Goal: Task Accomplishment & Management: Complete application form

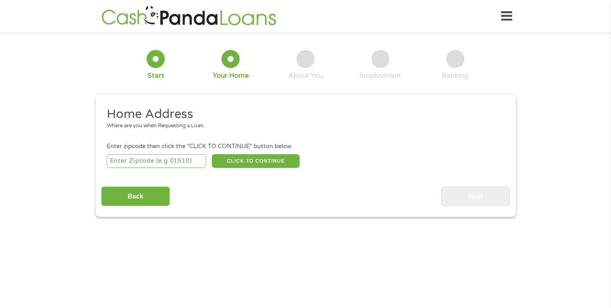
click at [180, 155] on input "number" at bounding box center [156, 161] width 99 height 14
type input "78734"
click at [245, 160] on button "CLICK TO CONTINUE" at bounding box center [256, 161] width 88 height 14
type input "78734"
type input "Austin"
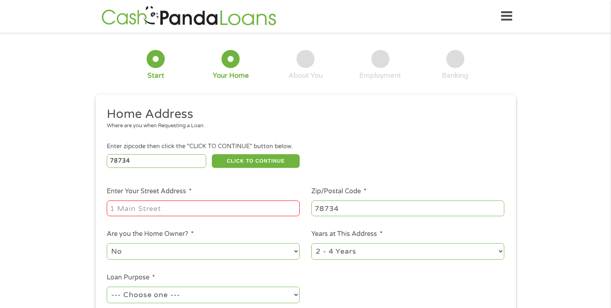
click at [379, 167] on div "78734 CLICK TO CONTINUE Please recheck your Zipcode, it seems to be Incorrect" at bounding box center [305, 161] width 397 height 17
click at [240, 208] on input "Enter Your Street Address *" at bounding box center [203, 208] width 193 height 15
type input "[STREET_ADDRESS][PERSON_NAME]"
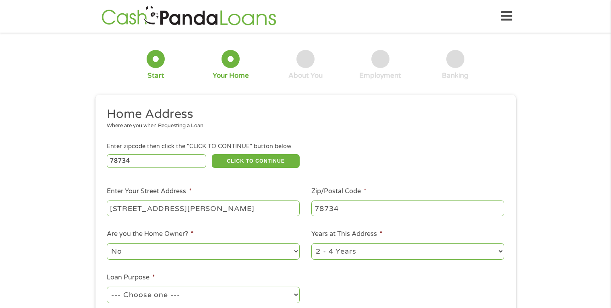
click at [405, 155] on div "78734 CLICK TO CONTINUE Please recheck your Zipcode, it seems to be Incorrect" at bounding box center [305, 161] width 397 height 17
click at [146, 232] on label "Are you the Home Owner? *" at bounding box center [150, 234] width 87 height 8
click at [146, 243] on select "No Yes" at bounding box center [203, 251] width 193 height 17
select select "yes"
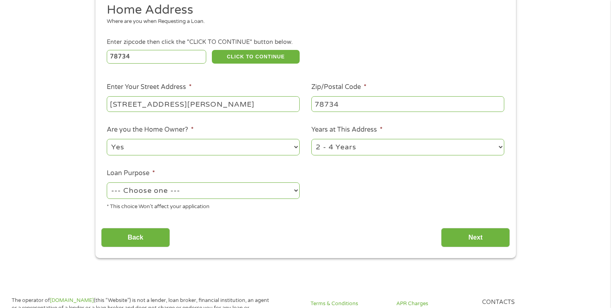
scroll to position [109, 0]
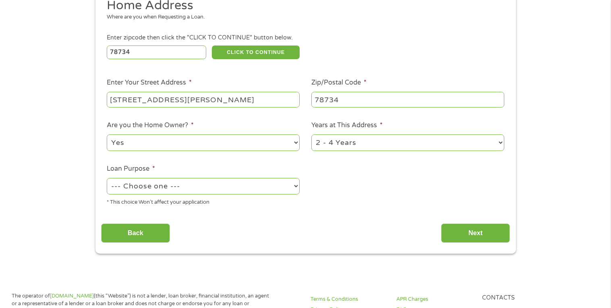
click at [357, 135] on select "1 Year or less 1 - 2 Years 2 - 4 Years Over 4 Years" at bounding box center [407, 143] width 193 height 17
select select "60months"
click at [311, 135] on select "1 Year or less 1 - 2 Years 2 - 4 Years Over 4 Years" at bounding box center [407, 143] width 193 height 17
click at [298, 185] on select "--- Choose one --- Pay Bills Debt Consolidation Home Improvement Major Purchase…" at bounding box center [203, 186] width 193 height 17
select select "paybills"
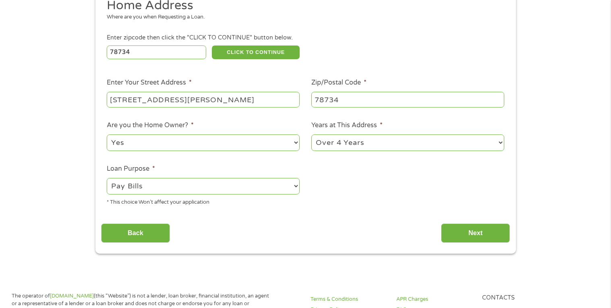
click at [107, 178] on select "--- Choose one --- Pay Bills Debt Consolidation Home Improvement Major Purchase…" at bounding box center [203, 186] width 193 height 17
click at [313, 217] on div "Back Next" at bounding box center [305, 229] width 409 height 25
click at [474, 236] on input "Next" at bounding box center [475, 234] width 69 height 20
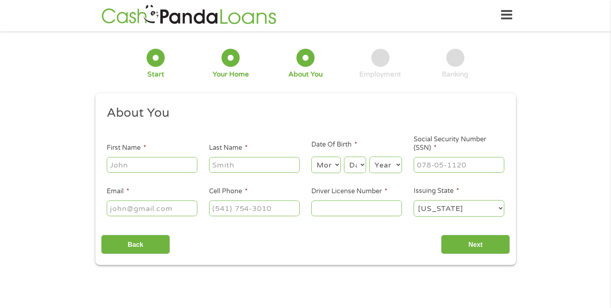
scroll to position [3, 3]
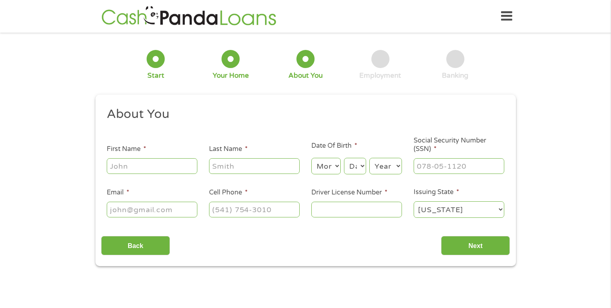
click at [144, 173] on input "First Name *" at bounding box center [152, 165] width 91 height 15
type input "[PERSON_NAME]"
type input "[GEOGRAPHIC_DATA]"
type input "[EMAIL_ADDRESS][DOMAIN_NAME]"
type input "[PHONE_NUMBER]"
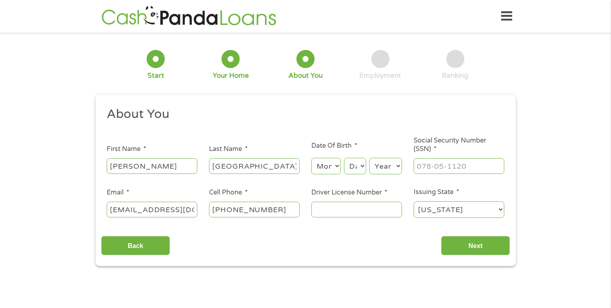
click at [323, 169] on select "Month 1 2 3 4 5 6 7 8 9 10 11 12" at bounding box center [325, 166] width 29 height 17
select select "4"
click at [311, 158] on select "Month 1 2 3 4 5 6 7 8 9 10 11 12" at bounding box center [325, 166] width 29 height 17
click at [351, 165] on select "Day 1 2 3 4 5 6 7 8 9 10 11 12 13 14 15 16 17 18 19 20 21 22 23 24 25 26 27 28 …" at bounding box center [355, 166] width 22 height 17
select select "11"
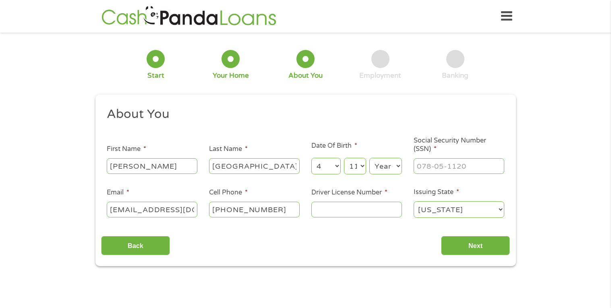
click at [344, 158] on select "Day 1 2 3 4 5 6 7 8 9 10 11 12 13 14 15 16 17 18 19 20 21 22 23 24 25 26 27 28 …" at bounding box center [355, 166] width 22 height 17
click at [387, 163] on select "Year [DATE] 2006 2005 2004 2003 2002 2001 2000 1999 1998 1997 1996 1995 1994 19…" at bounding box center [385, 166] width 33 height 17
select select "1994"
click at [369, 158] on select "Year [DATE] 2006 2005 2004 2003 2002 2001 2000 1999 1998 1997 1996 1995 1994 19…" at bounding box center [385, 166] width 33 height 17
click at [429, 161] on input "___-__-____" at bounding box center [459, 165] width 91 height 15
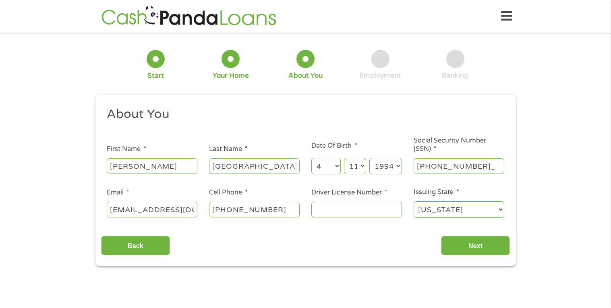
type input "063-93-6701"
click at [318, 208] on input "Driver License Number *" at bounding box center [356, 209] width 91 height 15
type input "36177210"
click at [472, 240] on input "Next" at bounding box center [475, 246] width 69 height 20
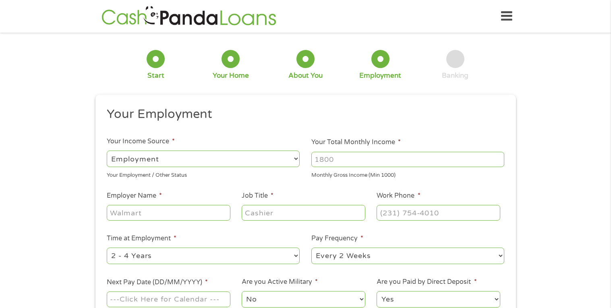
click at [573, 97] on div "1 Start 2 Your Home 3 About You 4 Employment 5 Banking 6 This field is hidden w…" at bounding box center [305, 197] width 611 height 318
click at [445, 161] on input "Your Total Monthly Income *" at bounding box center [407, 159] width 193 height 15
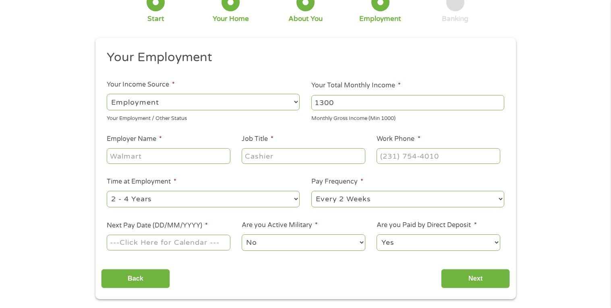
scroll to position [58, 0]
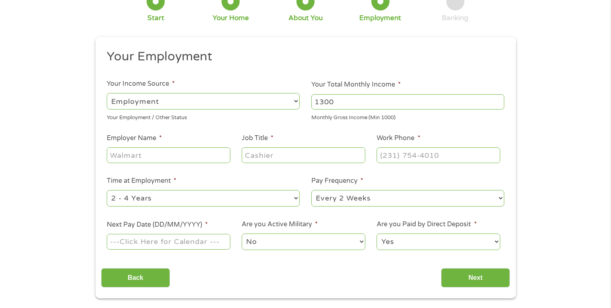
type input "1300"
click at [206, 157] on input "Employer Name *" at bounding box center [168, 154] width 123 height 15
click at [188, 243] on input "Next Pay Date (DD/MM/YYYY) *" at bounding box center [168, 241] width 123 height 15
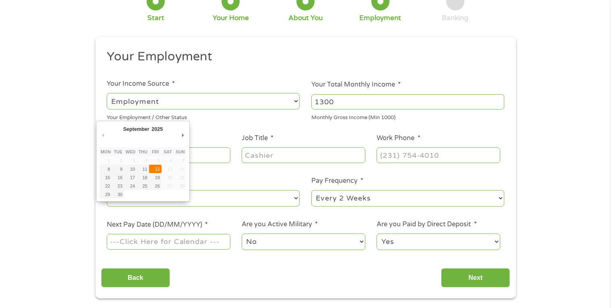
type input "[DATE]"
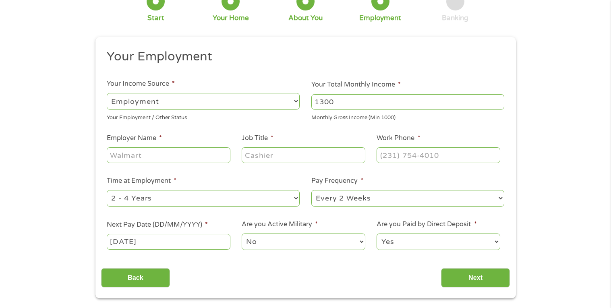
click at [265, 157] on input "Job Title *" at bounding box center [303, 154] width 123 height 15
type input "teacher"
click at [194, 161] on input "Employer Name *" at bounding box center [168, 154] width 123 height 15
type input "bright horizons"
click at [273, 156] on input "teacher" at bounding box center [303, 154] width 123 height 15
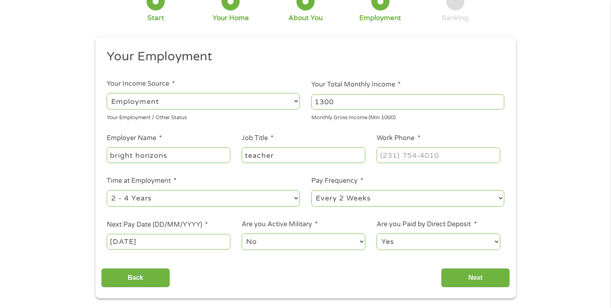
click at [407, 168] on ul "Your Employment Your Income Source * --- Choose one --- Employment [DEMOGRAPHIC…" at bounding box center [305, 153] width 409 height 209
click at [404, 158] on input "(___) ___-____" at bounding box center [438, 154] width 123 height 15
type input "[PHONE_NUMBER]"
click at [464, 274] on input "Next" at bounding box center [475, 278] width 69 height 20
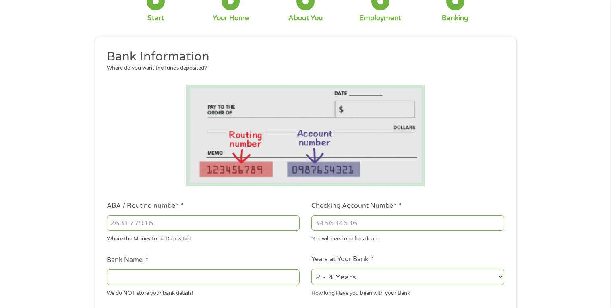
scroll to position [0, 0]
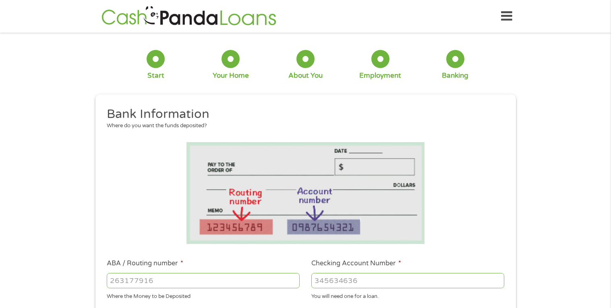
click at [451, 233] on li at bounding box center [305, 193] width 409 height 102
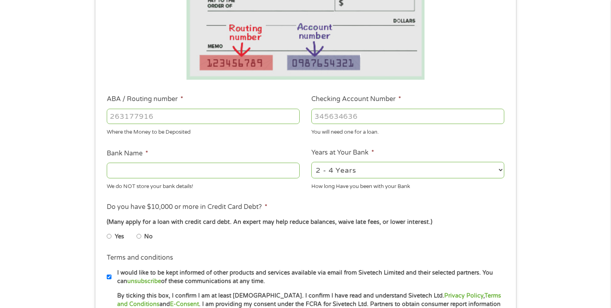
scroll to position [165, 0]
click at [217, 112] on input "ABA / Routing number *" at bounding box center [203, 115] width 193 height 15
type input "111000025"
type input "BANK OF AMERICA NA"
type input "111000025"
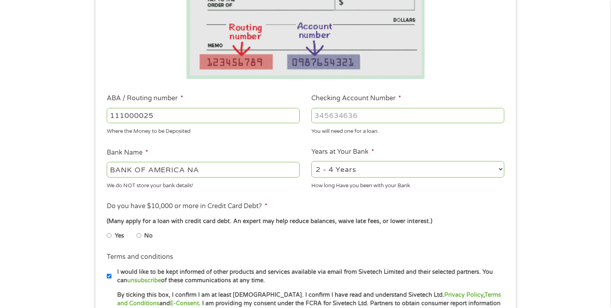
click at [364, 114] on input "Checking Account Number *" at bounding box center [407, 115] width 193 height 15
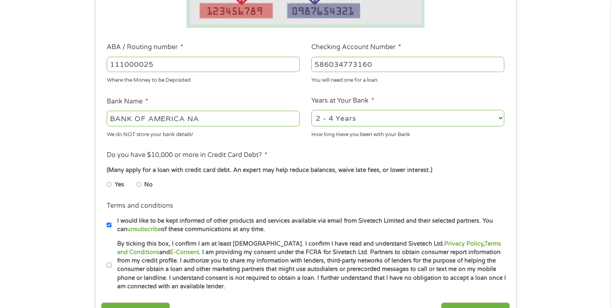
scroll to position [217, 0]
type input "586034773160"
click at [143, 184] on li "No" at bounding box center [151, 184] width 29 height 16
click at [140, 186] on input "No" at bounding box center [139, 184] width 5 height 13
radio input "true"
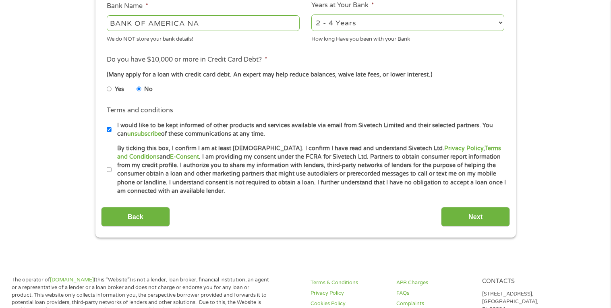
scroll to position [313, 0]
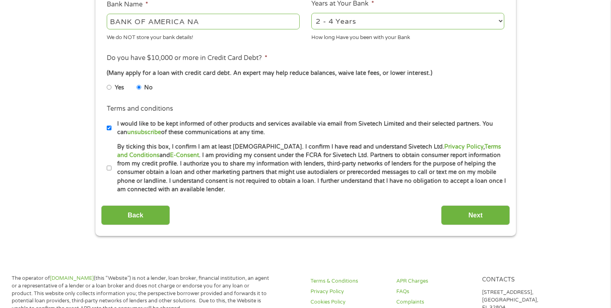
click at [115, 173] on label "By ticking this box, I confirm I am at least [DEMOGRAPHIC_DATA]. I confirm I ha…" at bounding box center [309, 169] width 395 height 52
click at [112, 173] on input "By ticking this box, I confirm I am at least [DEMOGRAPHIC_DATA]. I confirm I ha…" at bounding box center [109, 168] width 5 height 13
checkbox input "true"
click at [491, 221] on input "Next" at bounding box center [475, 215] width 69 height 20
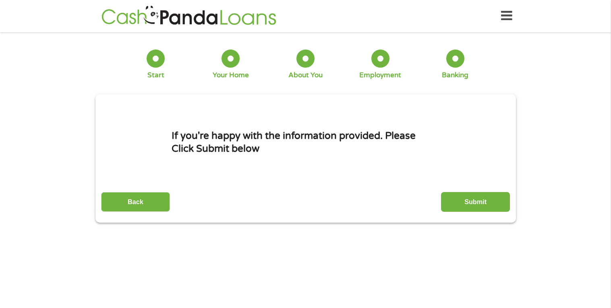
scroll to position [0, 0]
click at [478, 201] on input "Submit" at bounding box center [475, 202] width 69 height 20
